Goal: Task Accomplishment & Management: Complete application form

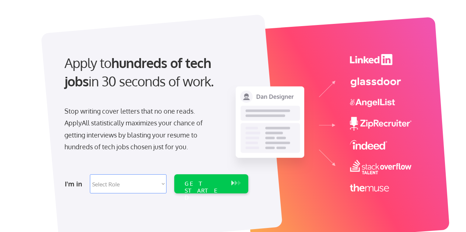
scroll to position [110, 0]
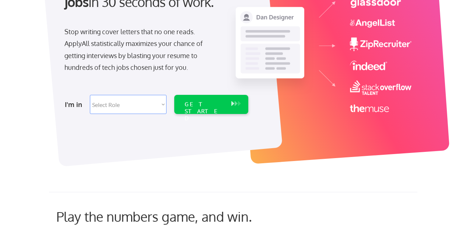
click at [154, 105] on select "Select Role Software Engineering Product Management Customer Success Sales UI/U…" at bounding box center [128, 104] width 77 height 19
select select ""product""
click at [90, 95] on select "Select Role Software Engineering Product Management Customer Success Sales UI/U…" at bounding box center [128, 104] width 77 height 19
select select ""product""
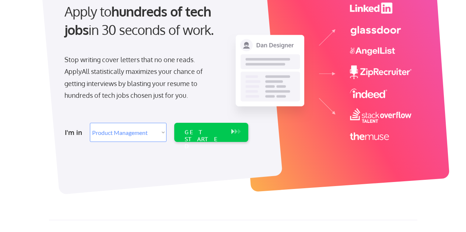
scroll to position [74, 0]
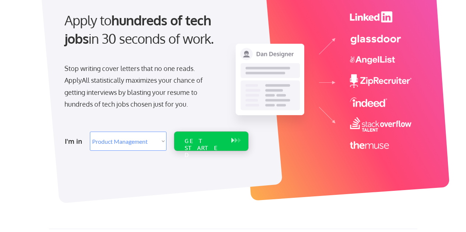
click at [221, 150] on div "GET STARTED" at bounding box center [204, 141] width 47 height 19
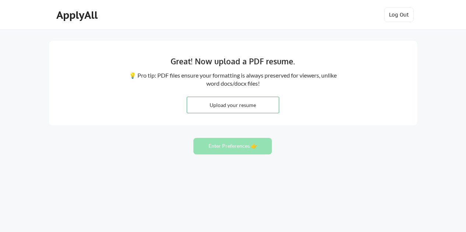
click at [199, 108] on input "file" at bounding box center [233, 105] width 92 height 16
click at [358, 94] on div "Great! Now upload a PDF resume. 💡 Pro tip: PDF files ensure your formatting is …" at bounding box center [233, 83] width 368 height 85
click at [259, 107] on input "file" at bounding box center [233, 105] width 92 height 16
type input "C:\fakepath\Michael B. Hamoy Resume 2025.docx"
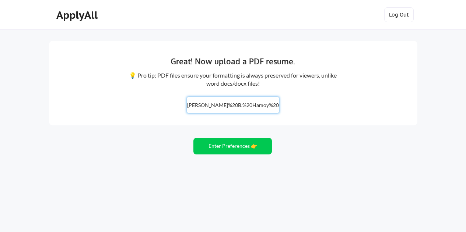
click at [191, 102] on input "file" at bounding box center [233, 105] width 92 height 16
click at [225, 102] on input "file" at bounding box center [233, 105] width 92 height 16
type input "C:\fakepath\Michael B. Hamoy Resume 2025.pdf"
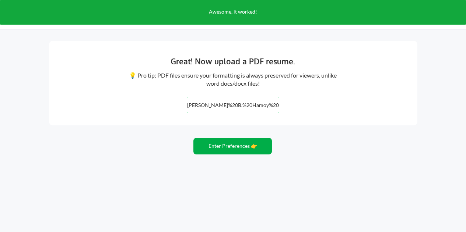
click at [238, 148] on button "Enter Preferences 👉" at bounding box center [232, 146] width 78 height 17
click at [237, 147] on button "Enter Preferences 👉" at bounding box center [232, 146] width 78 height 17
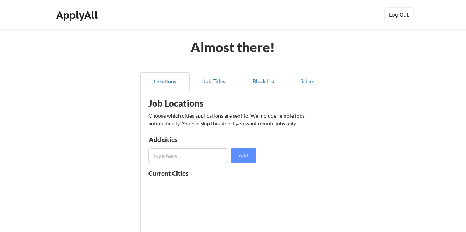
click at [198, 158] on input "input" at bounding box center [188, 155] width 80 height 15
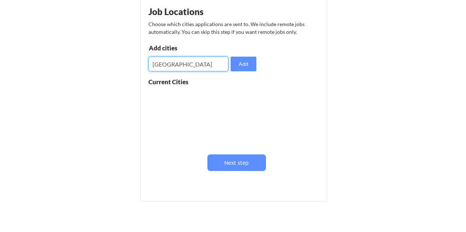
scroll to position [92, 0]
type input "[GEOGRAPHIC_DATA]"
click at [246, 70] on button "Add" at bounding box center [244, 64] width 26 height 15
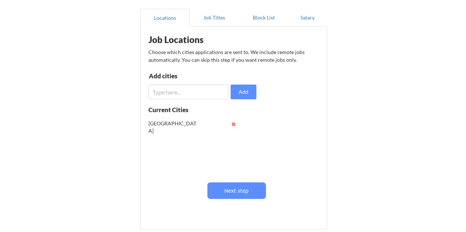
scroll to position [55, 0]
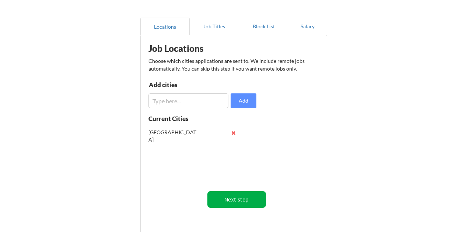
click at [216, 202] on button "Next step" at bounding box center [236, 200] width 59 height 17
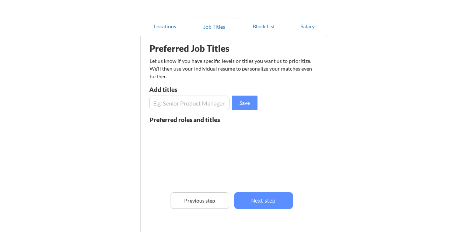
click at [189, 103] on input "input" at bounding box center [189, 103] width 80 height 15
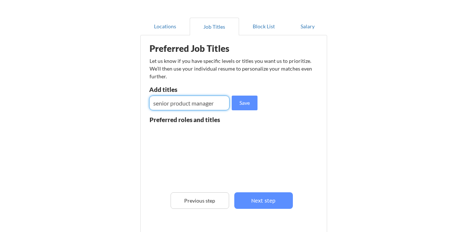
type input "senior product manager"
click at [287, 97] on div "Preferred Job Titles Let us know if you have specific levels or titles you want…" at bounding box center [235, 141] width 182 height 205
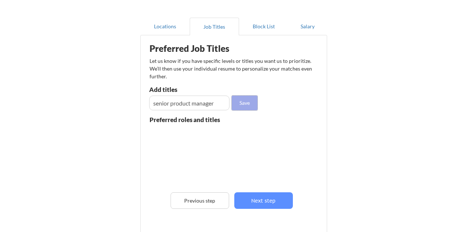
click at [242, 105] on button "Save" at bounding box center [245, 103] width 26 height 15
click at [189, 100] on input "input" at bounding box center [189, 103] width 80 height 15
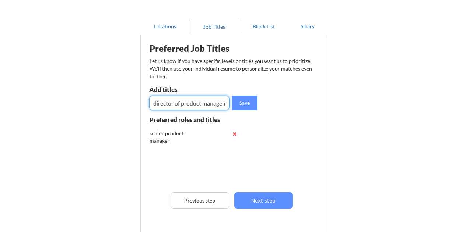
scroll to position [0, 11]
type input "director of product management"
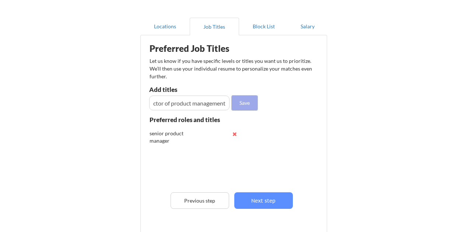
click at [233, 100] on button "Save" at bounding box center [245, 103] width 26 height 15
click at [219, 105] on input "input" at bounding box center [189, 103] width 80 height 15
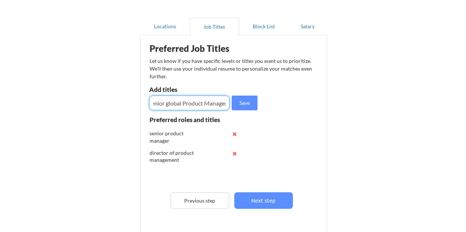
scroll to position [0, 7]
type input "Senior global Product Manager"
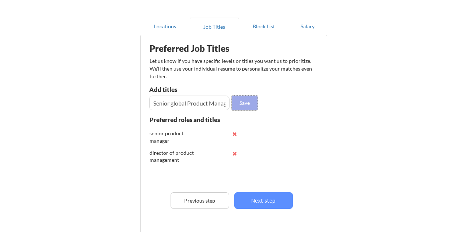
click at [247, 101] on button "Save" at bounding box center [245, 103] width 26 height 15
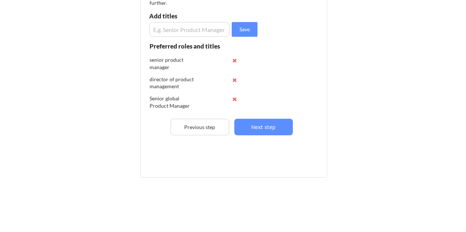
scroll to position [55, 0]
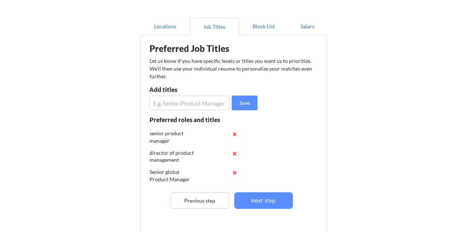
click at [217, 105] on input "input" at bounding box center [189, 103] width 80 height 15
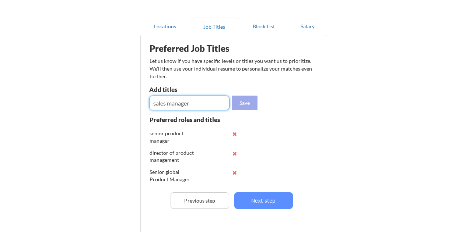
type input "sales manager"
click at [252, 107] on button "Save" at bounding box center [245, 103] width 26 height 15
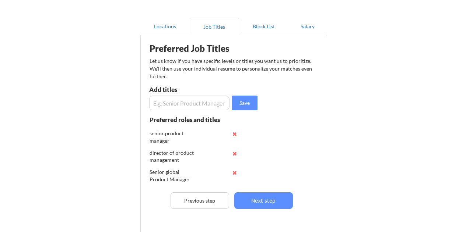
click at [194, 107] on input "input" at bounding box center [189, 103] width 80 height 15
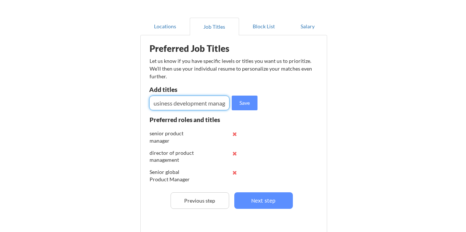
scroll to position [0, 8]
type input "business development manager"
click at [245, 100] on button "Save" at bounding box center [245, 103] width 26 height 15
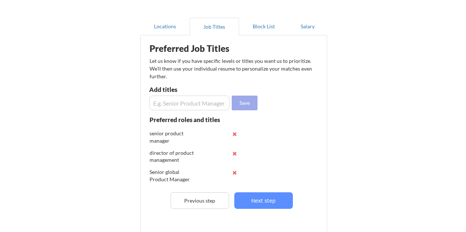
scroll to position [0, 0]
click at [207, 105] on input "input" at bounding box center [189, 103] width 80 height 15
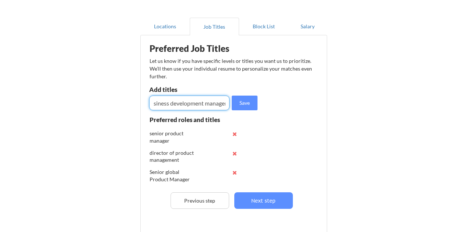
scroll to position [0, 25]
type input "senior business development manager"
click at [244, 106] on button "Save" at bounding box center [245, 103] width 26 height 15
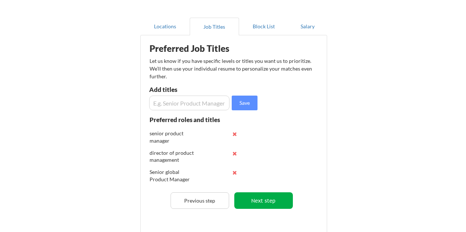
click at [285, 198] on button "Next step" at bounding box center [263, 201] width 59 height 17
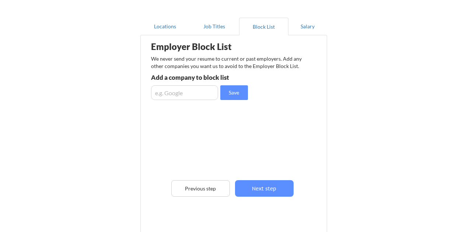
click at [187, 95] on input "input" at bounding box center [184, 92] width 67 height 15
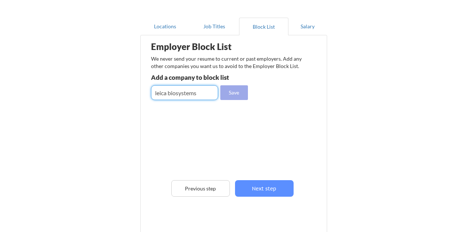
type input "leica biosystems"
click at [231, 95] on button "Save" at bounding box center [234, 92] width 28 height 15
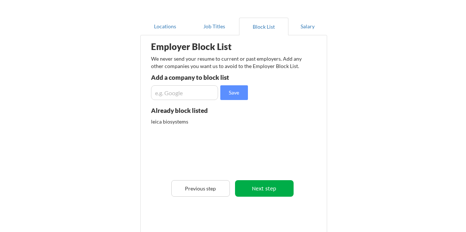
click at [270, 183] on button "Next step" at bounding box center [264, 188] width 59 height 17
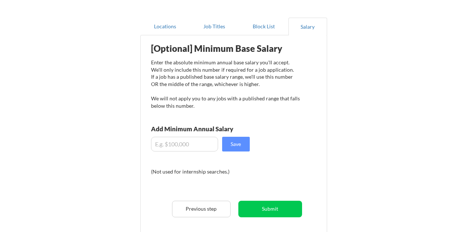
click at [198, 147] on input "input" at bounding box center [184, 144] width 67 height 15
type input "$170,000"
click at [237, 146] on button "Save" at bounding box center [236, 144] width 28 height 15
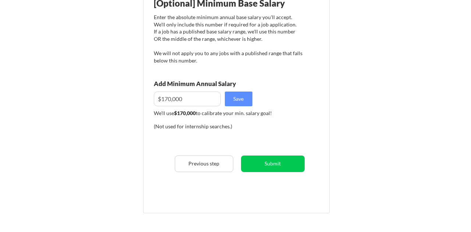
scroll to position [129, 0]
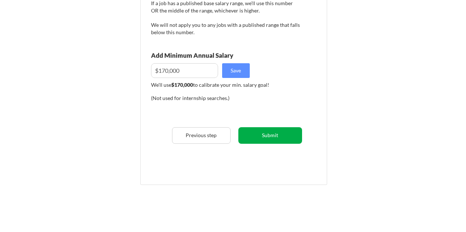
click at [299, 138] on button "Submit" at bounding box center [270, 135] width 64 height 17
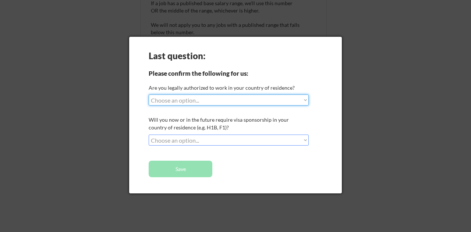
click at [246, 101] on select "Choose an option... Yes, I am a US Citizen Yes, I am a Canadian Citizen Yes, I …" at bounding box center [229, 100] width 160 height 11
select select ""yes__i_am_a_us_citizen""
click at [149, 95] on select "Choose an option... Yes, I am a US Citizen Yes, I am a Canadian Citizen Yes, I …" at bounding box center [229, 100] width 160 height 11
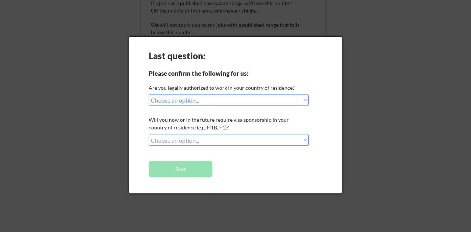
click at [234, 141] on select "Choose an option... No, I will not need sponsorship Yes, I will need sponsorship" at bounding box center [229, 140] width 160 height 11
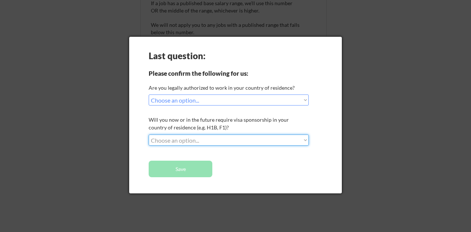
select select ""no__i_will_not_need_sponsorship""
click at [149, 135] on select "Choose an option... No, I will not need sponsorship Yes, I will need sponsorship" at bounding box center [229, 140] width 160 height 11
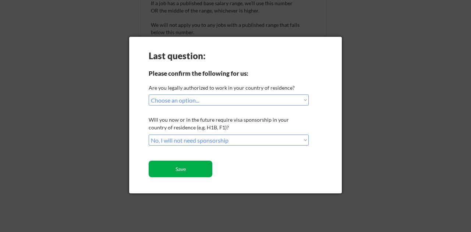
click at [199, 173] on button "Save" at bounding box center [181, 169] width 64 height 17
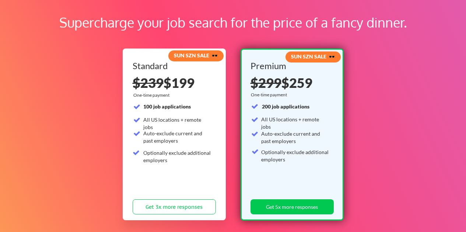
scroll to position [37, 0]
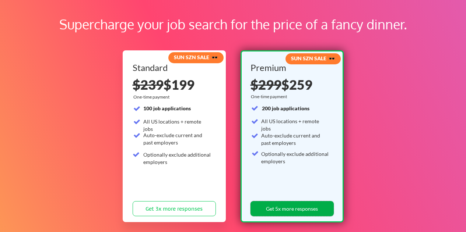
click at [279, 204] on button "Get 5x more responses" at bounding box center [291, 208] width 83 height 15
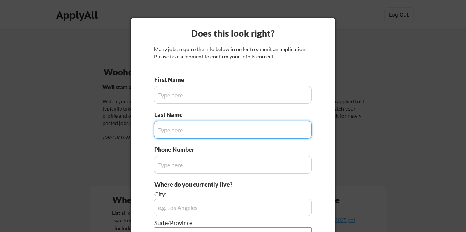
type input "[PERSON_NAME]"
type input "[PHONE_NUMBER]"
type input "[GEOGRAPHIC_DATA]"
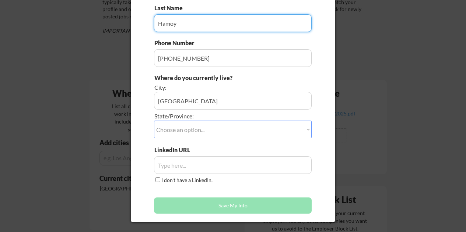
scroll to position [110, 0]
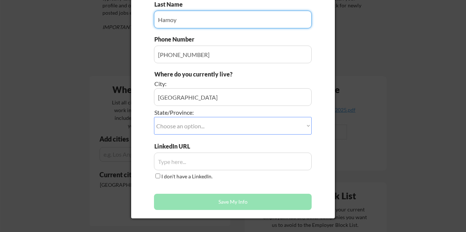
type input "Hamoy"
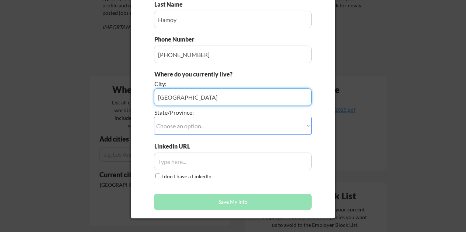
drag, startPoint x: 214, startPoint y: 102, endPoint x: 186, endPoint y: 105, distance: 28.1
click at [186, 105] on input "input" at bounding box center [233, 97] width 158 height 18
type input "[GEOGRAPHIC_DATA],"
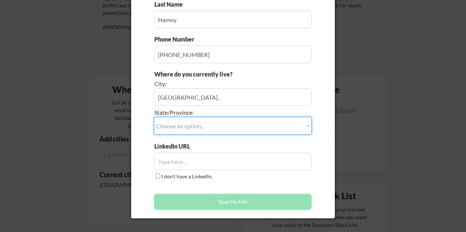
click at [189, 127] on select "Choose an option... Other/Not Applicable [US_STATE] [US_STATE] [GEOGRAPHIC_DATA…" at bounding box center [233, 126] width 158 height 18
select select ""[US_STATE]""
click at [154, 117] on select "Choose an option... Other/Not Applicable [US_STATE] [US_STATE] [GEOGRAPHIC_DATA…" at bounding box center [233, 126] width 158 height 18
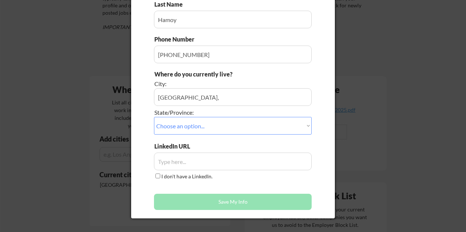
scroll to position [147, 0]
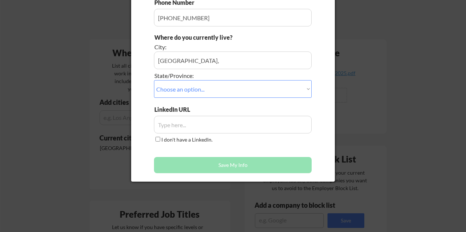
click at [210, 122] on input "input" at bounding box center [233, 125] width 158 height 18
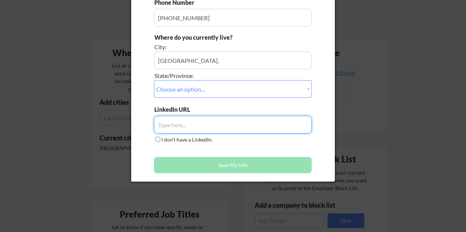
paste input "[URL][DOMAIN_NAME][PERSON_NAME]"
type input "[URL][DOMAIN_NAME][PERSON_NAME]"
click at [276, 141] on div "LinkedIn URL I don't have a LinkedIn." at bounding box center [233, 125] width 158 height 39
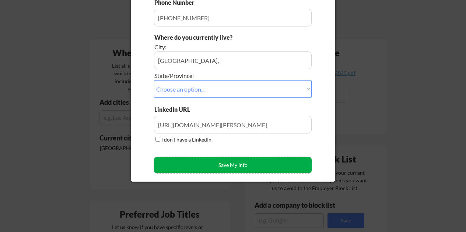
click at [252, 164] on button "Save My Info" at bounding box center [233, 165] width 158 height 16
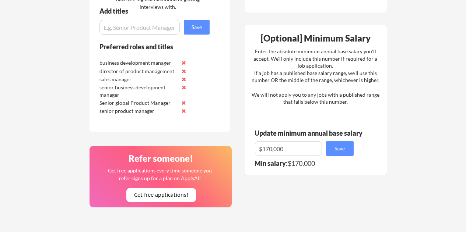
scroll to position [442, 0]
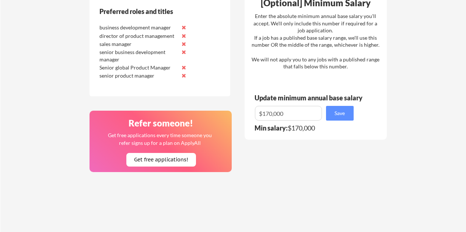
click at [184, 43] on button at bounding box center [184, 44] width 6 height 6
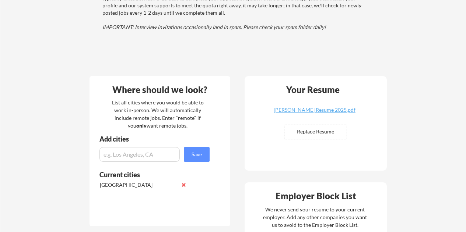
scroll to position [0, 0]
